Goal: Use online tool/utility: Utilize a website feature to perform a specific function

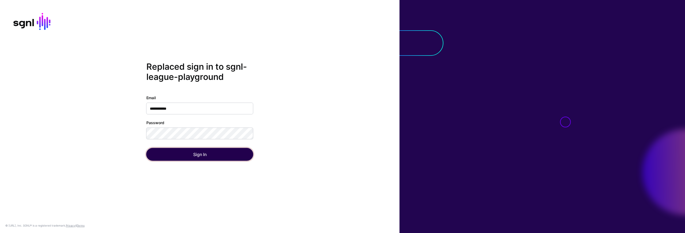
click at [221, 155] on button "Sign In" at bounding box center [199, 154] width 107 height 13
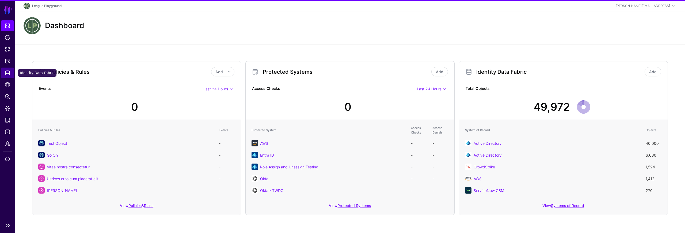
click at [9, 75] on span "Identity Data Fabric" at bounding box center [7, 72] width 5 height 5
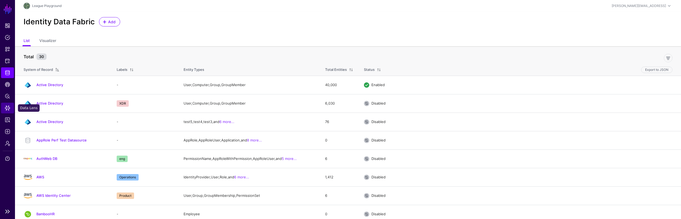
click at [9, 111] on span "Data Lens" at bounding box center [7, 107] width 5 height 5
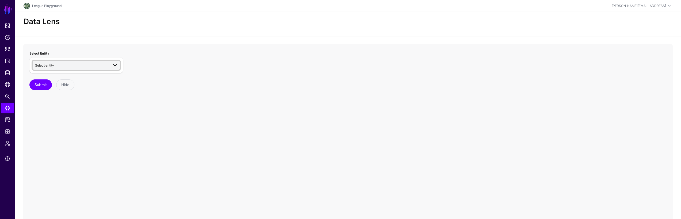
click at [73, 68] on span "Select entity" at bounding box center [72, 65] width 74 height 6
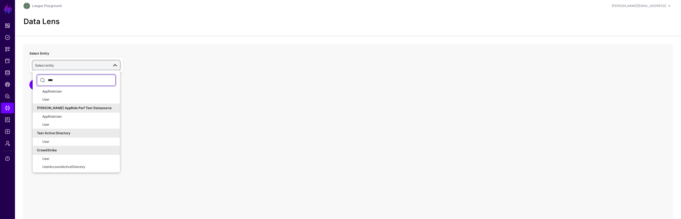
scroll to position [107, 0]
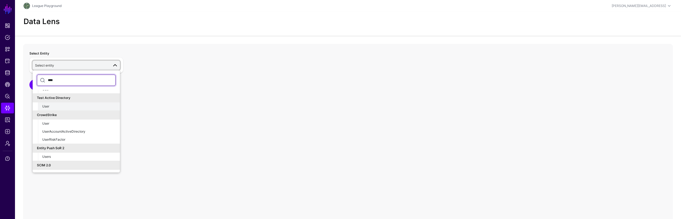
type input "****"
click at [75, 109] on div "User" at bounding box center [78, 106] width 73 height 5
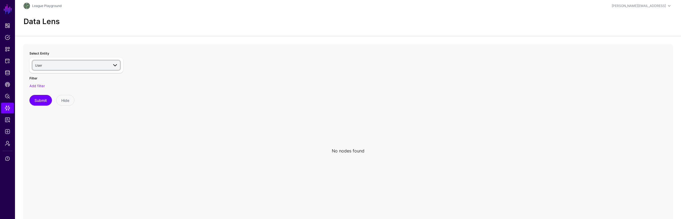
click at [56, 69] on link "User" at bounding box center [76, 65] width 87 height 9
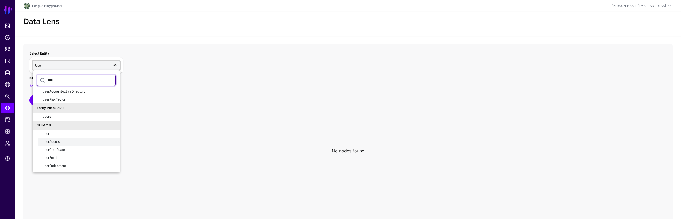
scroll to position [111, 0]
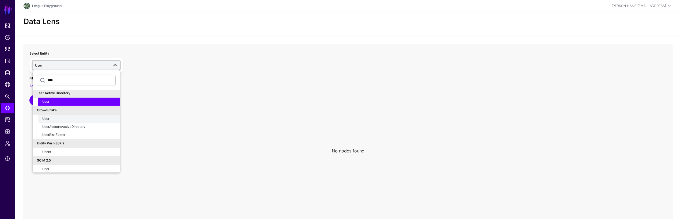
click at [88, 122] on button "User" at bounding box center [79, 119] width 82 height 8
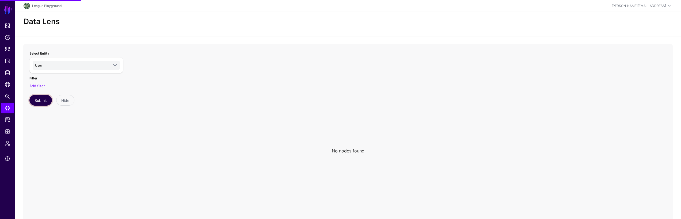
click at [48, 99] on button "Submit" at bounding box center [40, 100] width 22 height 11
click at [33, 101] on button "Submit" at bounding box center [40, 100] width 22 height 11
click at [52, 101] on button "Submit" at bounding box center [40, 100] width 22 height 11
click at [45, 101] on button "Submit" at bounding box center [40, 100] width 22 height 11
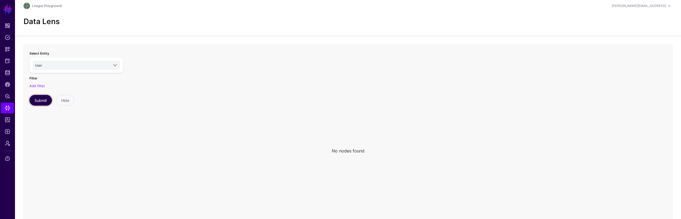
click at [45, 101] on button "Submit" at bounding box center [40, 100] width 22 height 11
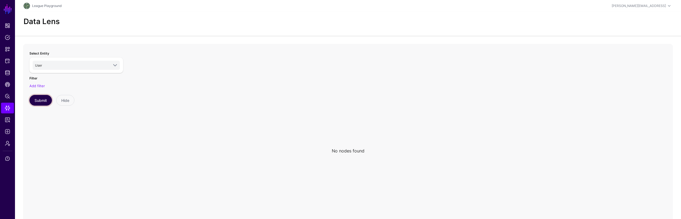
click at [45, 101] on button "Submit" at bounding box center [40, 100] width 22 height 11
click at [202, 186] on icon at bounding box center [348, 151] width 650 height 214
click at [48, 102] on button "Submit" at bounding box center [40, 100] width 22 height 11
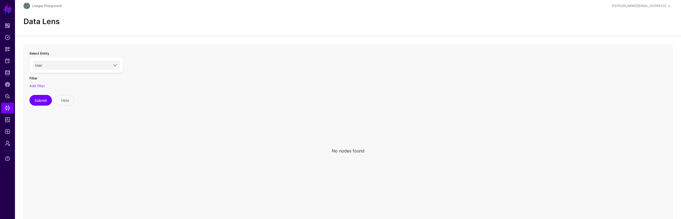
click at [331, 114] on icon at bounding box center [348, 151] width 650 height 214
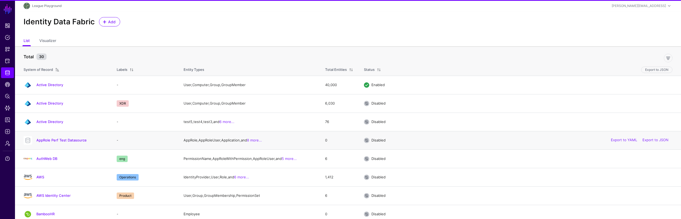
click at [228, 146] on td "AppRole, AppRoleUser, Application, and 8 more..." at bounding box center [249, 140] width 142 height 18
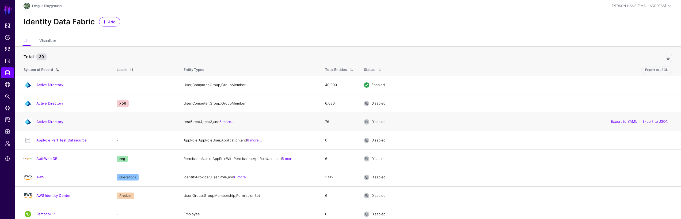
click at [235, 129] on td "test5, test4, test3, and 6 more..." at bounding box center [249, 122] width 142 height 18
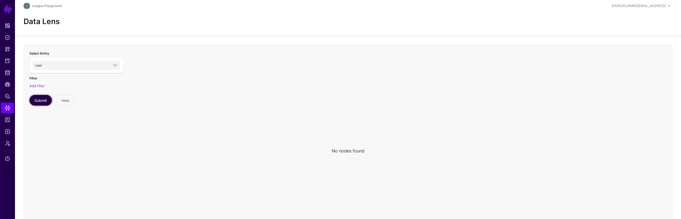
click at [44, 101] on button "Submit" at bounding box center [40, 100] width 22 height 11
click at [83, 61] on link "User" at bounding box center [76, 65] width 87 height 9
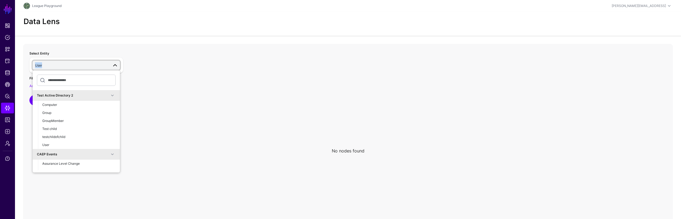
click at [83, 62] on link "User" at bounding box center [76, 65] width 87 height 9
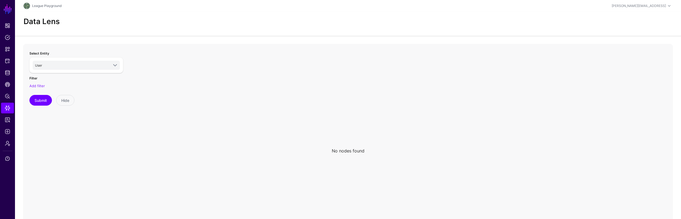
click at [452, 159] on icon at bounding box center [348, 151] width 650 height 214
click at [489, 139] on icon at bounding box center [348, 151] width 650 height 214
